Goal: Check status

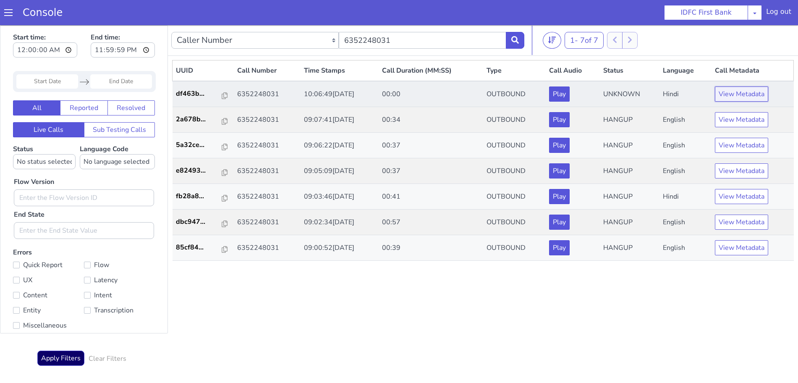
click at [724, 96] on button "View Metadata" at bounding box center [740, 93] width 53 height 15
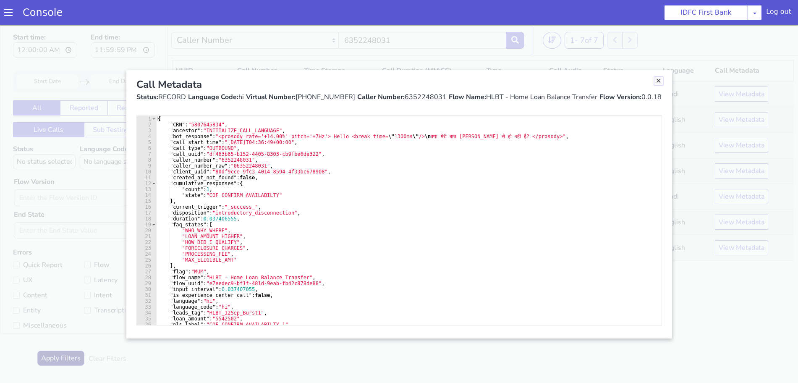
click at [660, 81] on link "Close" at bounding box center [658, 81] width 8 height 8
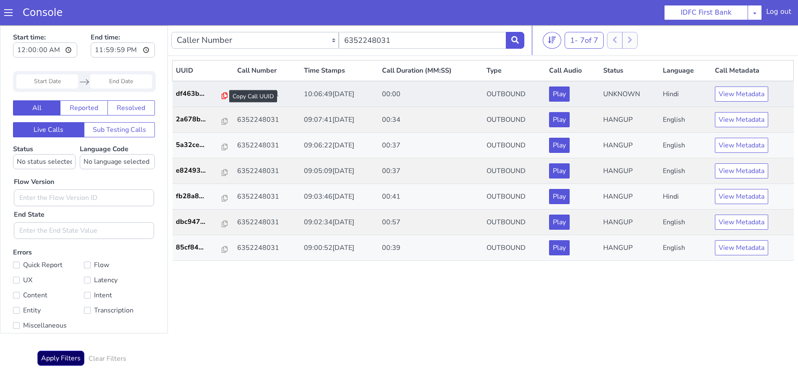
click at [222, 94] on icon at bounding box center [225, 95] width 6 height 7
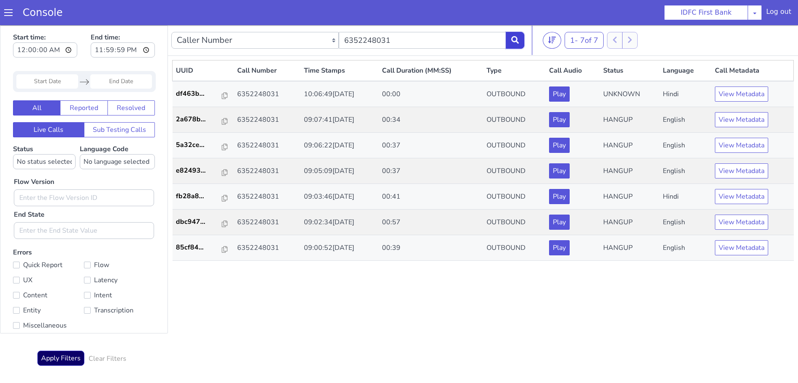
click at [516, 48] on button at bounding box center [515, 40] width 18 height 17
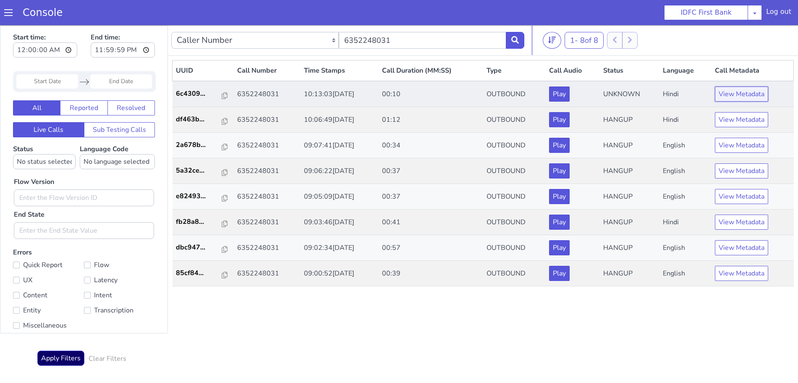
click at [725, 93] on button "View Metadata" at bounding box center [740, 93] width 53 height 15
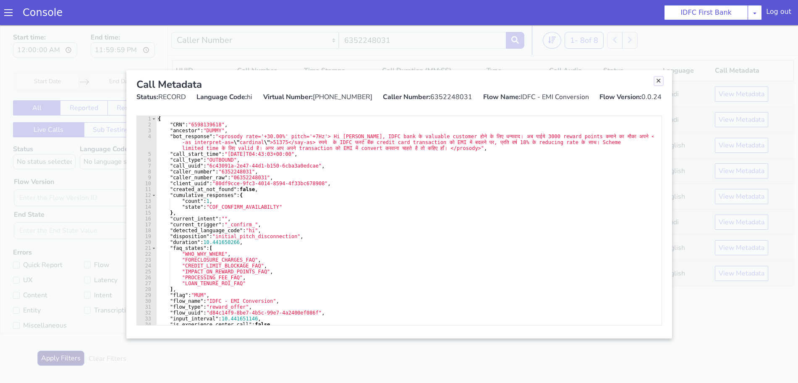
click at [657, 80] on link "Close" at bounding box center [658, 81] width 8 height 8
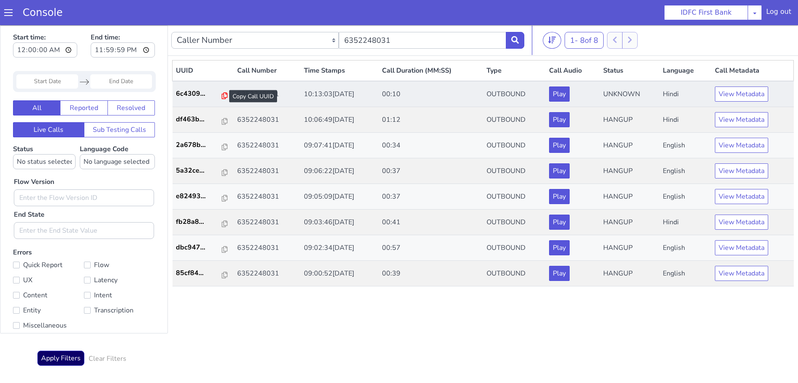
click at [222, 95] on icon at bounding box center [225, 95] width 6 height 7
